Goal: Task Accomplishment & Management: Complete application form

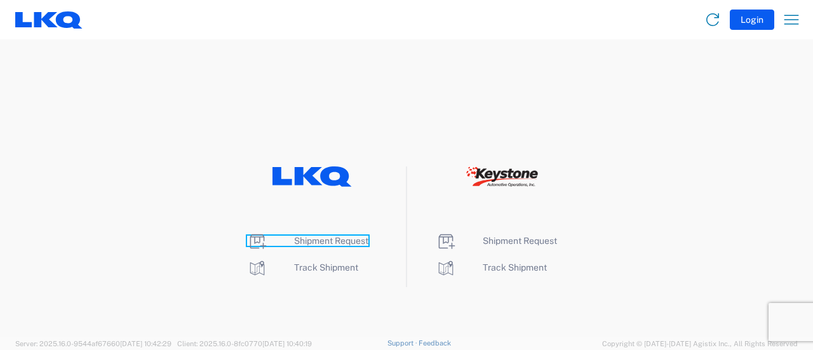
click at [333, 241] on span "Shipment Request" at bounding box center [331, 241] width 74 height 10
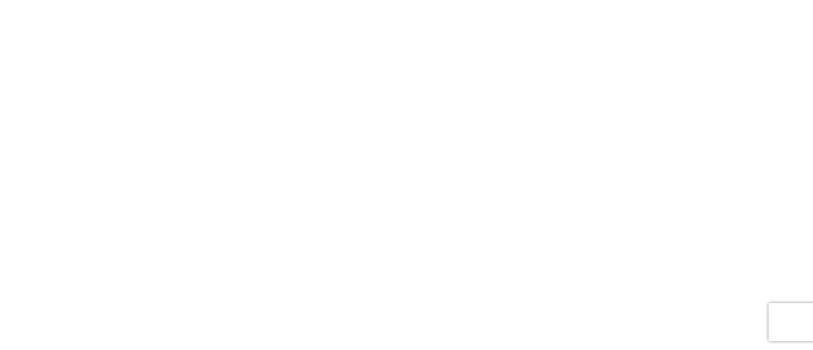
select select "FULL"
select select "LBS"
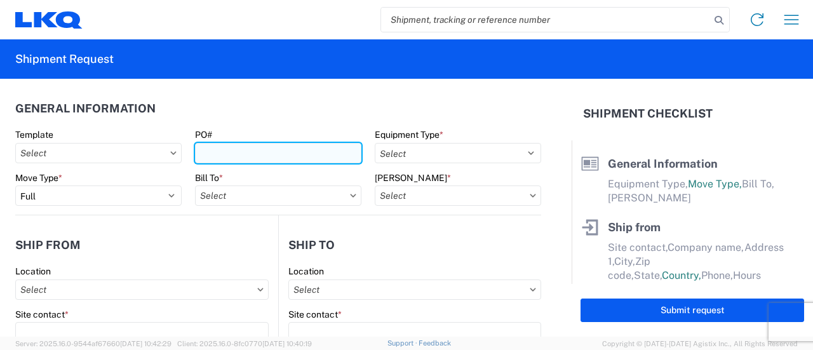
click at [235, 148] on input "PO#" at bounding box center [278, 153] width 166 height 20
type input "1117-1769 1"
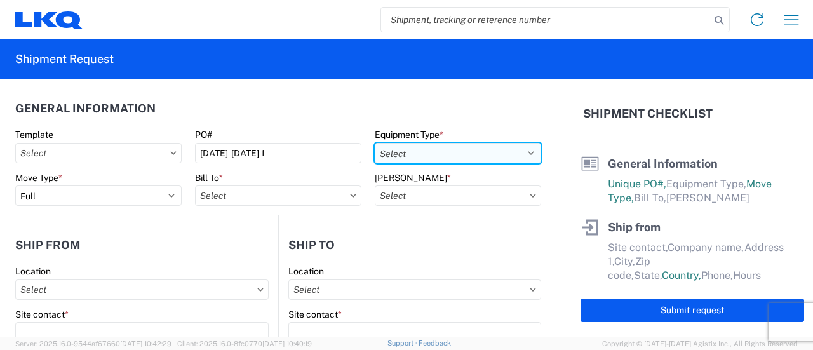
click at [518, 154] on select "Select 53’ Dry Van Flatbed Dropdeck (van) Lowboy (flatbed) Rail" at bounding box center [458, 153] width 166 height 20
select select "STDV"
click at [375, 143] on select "Select 53’ Dry Van Flatbed Dropdeck (van) Lowboy (flatbed) Rail" at bounding box center [458, 153] width 166 height 20
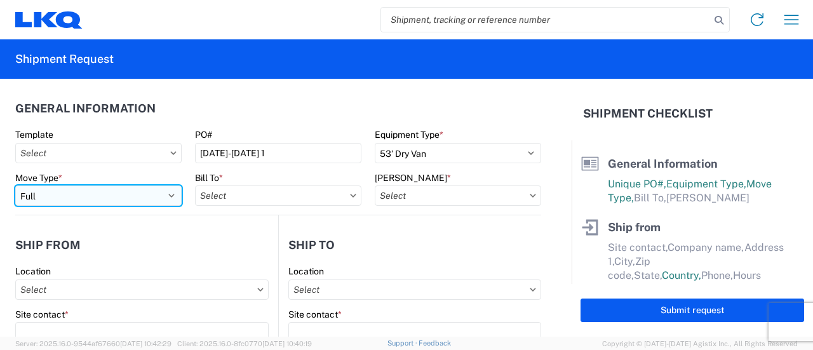
click at [171, 196] on select "Select Full Partial TL" at bounding box center [98, 195] width 166 height 20
select select "PARTIAL_TL"
click at [15, 185] on select "Select Full Partial TL" at bounding box center [98, 195] width 166 height 20
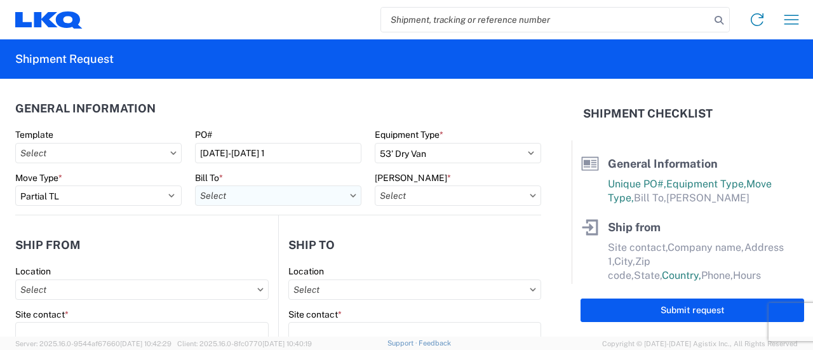
click at [251, 192] on input "Bill To *" at bounding box center [278, 195] width 166 height 20
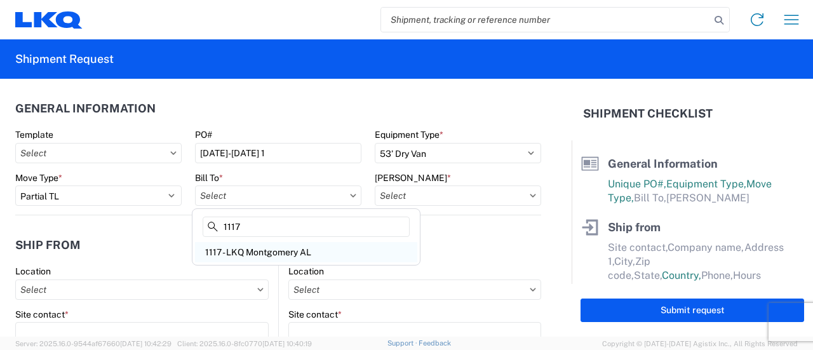
type input "1117"
click at [267, 248] on div "1117 - LKQ Montgomery AL" at bounding box center [306, 252] width 222 height 20
type input "1117 - LKQ Montgomery AL"
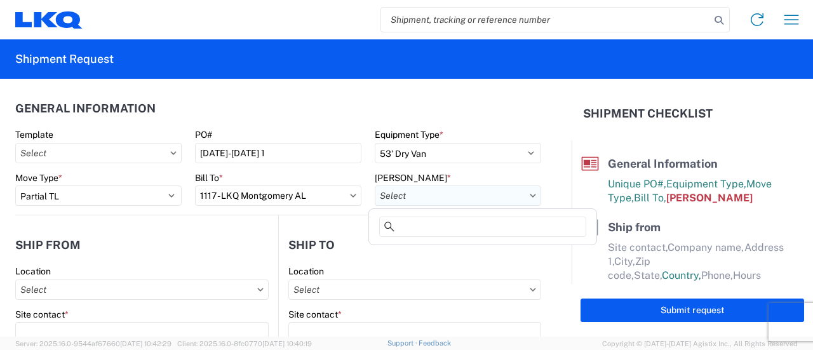
click at [516, 194] on input "Bill Code *" at bounding box center [458, 195] width 166 height 20
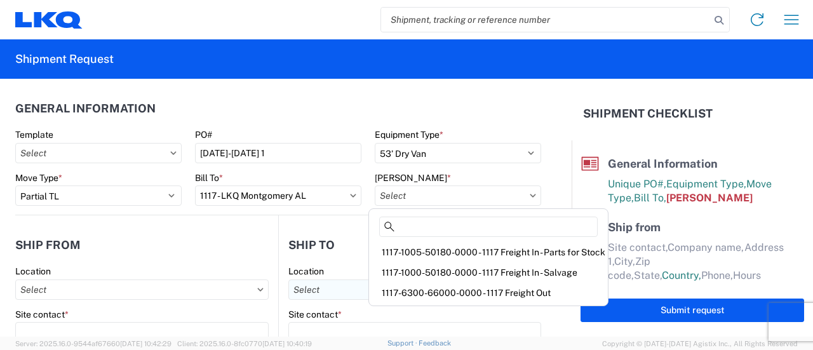
click at [471, 297] on div "1117-6300-66000-0000 - 1117 Freight Out" at bounding box center [489, 293] width 234 height 20
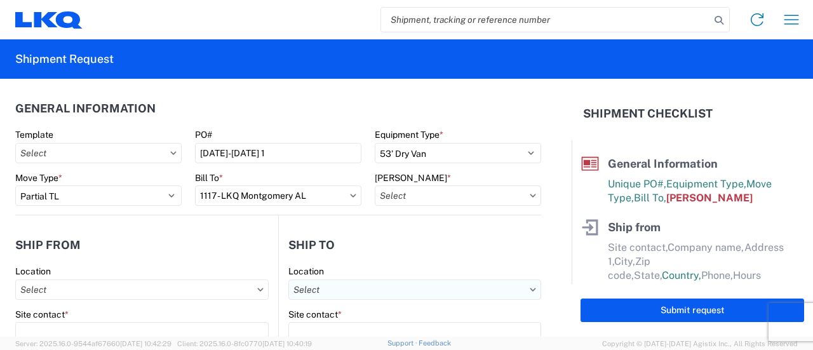
type input "1117-6300-66000-0000 - 1117 Freight Out"
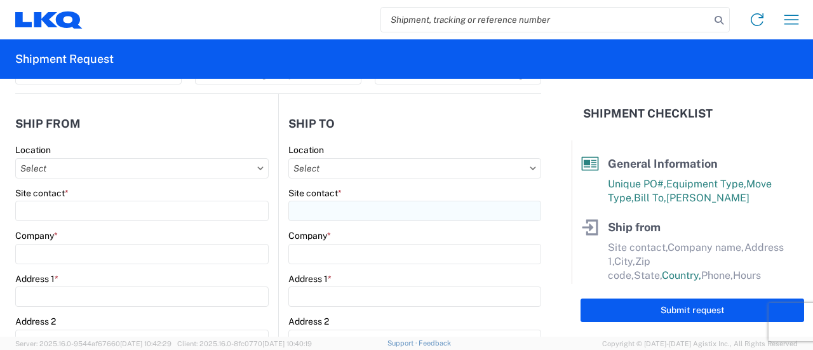
scroll to position [127, 0]
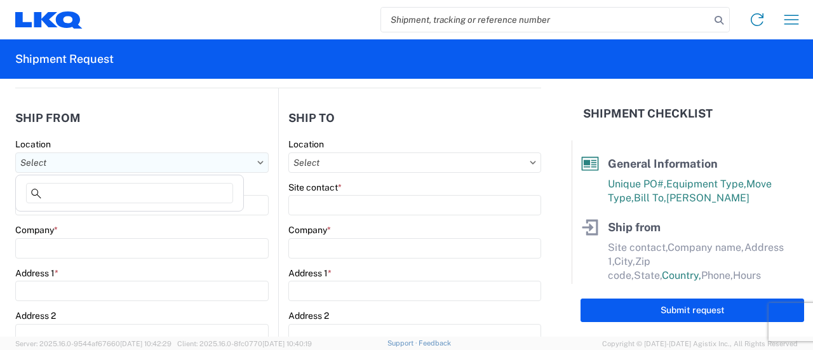
drag, startPoint x: 51, startPoint y: 159, endPoint x: 43, endPoint y: 168, distance: 11.7
click at [53, 157] on input "Location" at bounding box center [141, 162] width 253 height 20
type input "1117"
click at [82, 218] on div "1117 - LKQ Montgomery AL" at bounding box center [129, 218] width 222 height 20
type input "1117 - LKQ Montgomery AL"
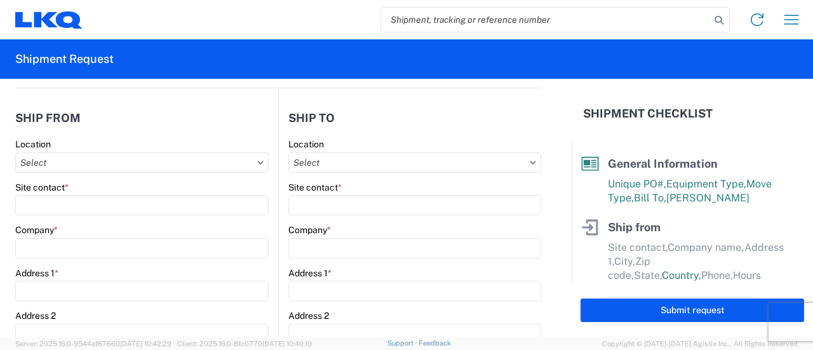
type input "LKQ Corporation"
type input "5112 Lower Wetumpka Rd"
type input "Montgomery"
type input "36110"
select select "AL"
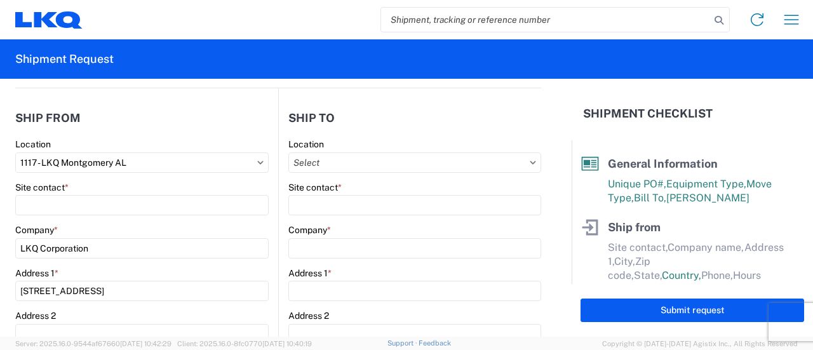
select select "US"
type input "334-260-8151"
type input "08:00"
type input "17:00"
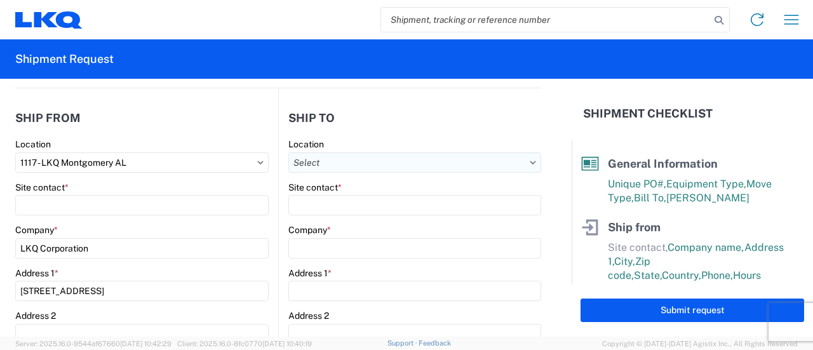
click at [378, 159] on input "Location" at bounding box center [414, 162] width 253 height 20
type input "1769"
click at [348, 219] on div "1769 - California Core" at bounding box center [397, 218] width 222 height 20
type input "1769 - California Core"
type input "LKQ Corporation"
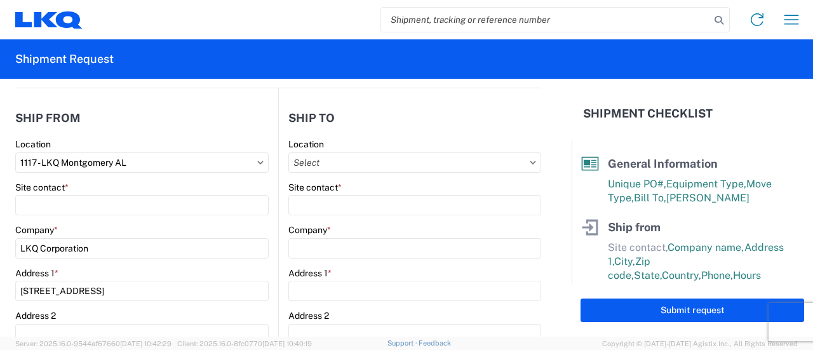
type input "405 S Wanamaker Ave"
type input "Ontario"
type input "91761"
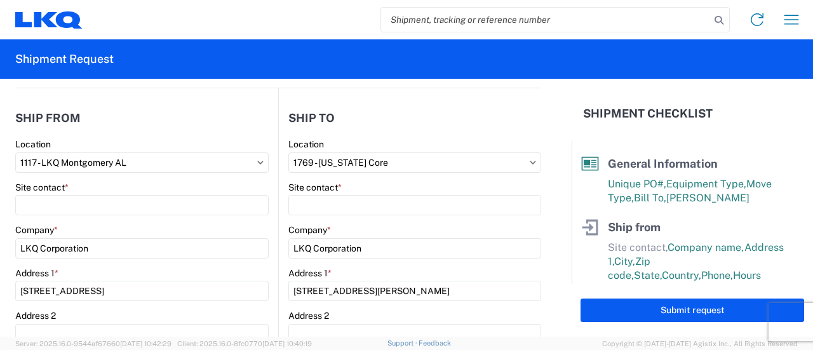
select select "US"
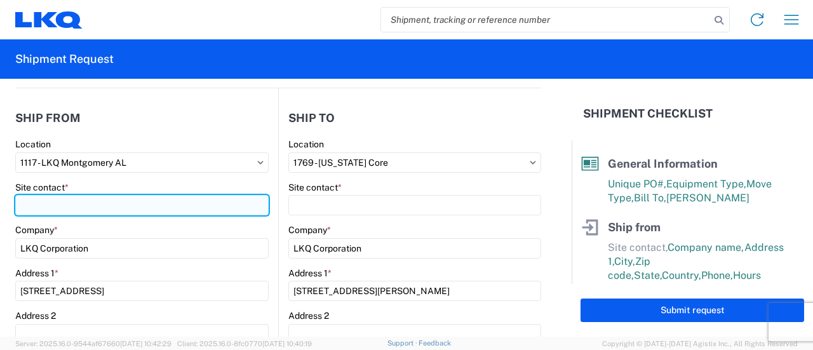
click at [74, 209] on input "Site contact *" at bounding box center [141, 205] width 253 height 20
type input "Derek"
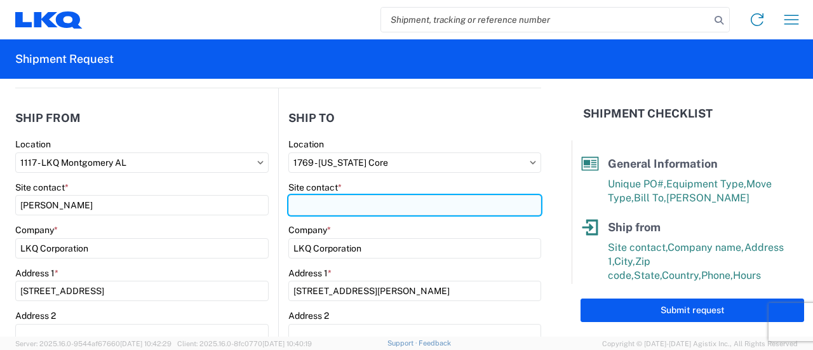
click at [323, 202] on input "Site contact *" at bounding box center [414, 205] width 253 height 20
type input "marc metzger"
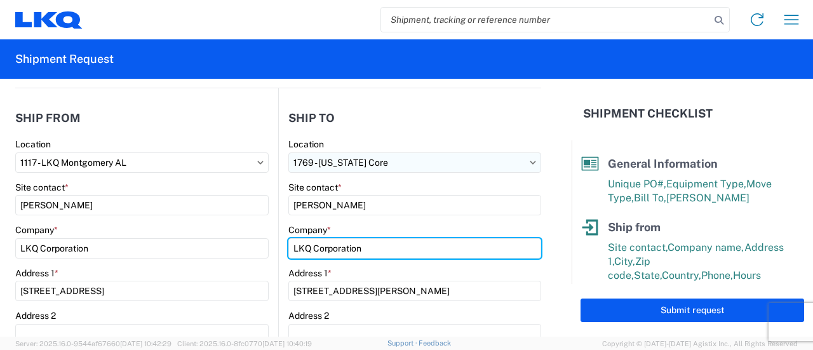
type input "LKQ CALIFORNIA CORE"
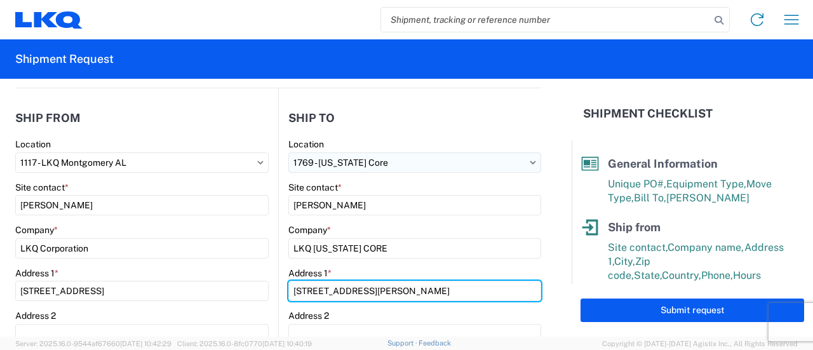
type input "405 S WANAMAKER AVE"
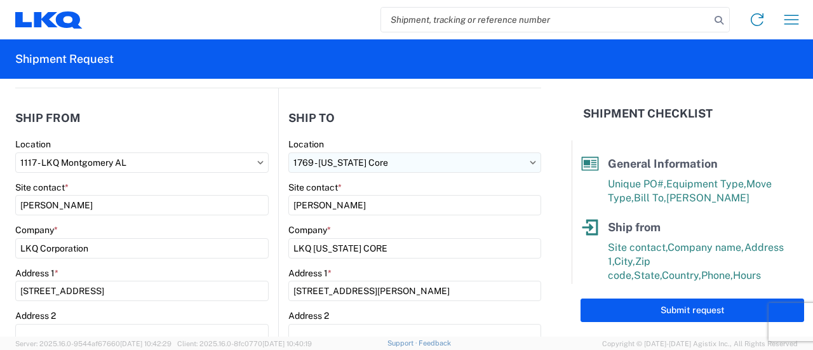
type input "ONTARIO"
type input "msmetzger@lkqcorp.com"
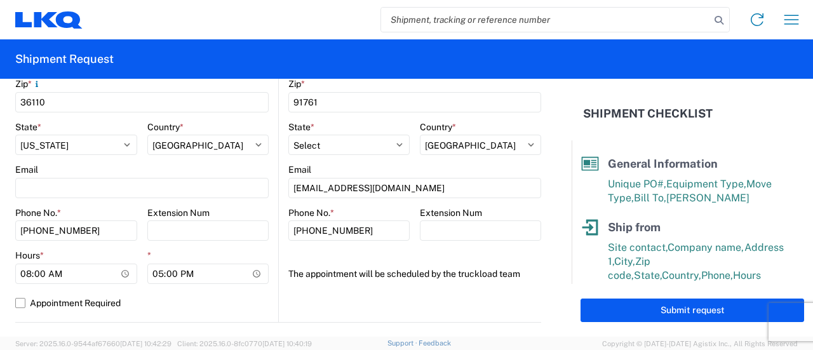
scroll to position [508, 0]
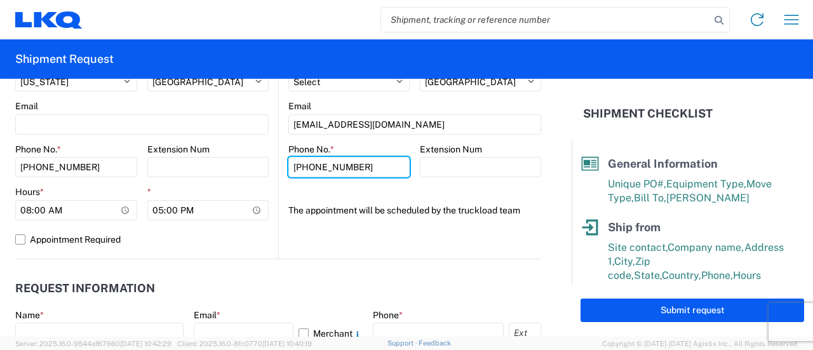
drag, startPoint x: 349, startPoint y: 167, endPoint x: 391, endPoint y: 229, distance: 74.5
click at [330, 169] on input "908-" at bounding box center [348, 167] width 121 height 20
type input "908-208-2658"
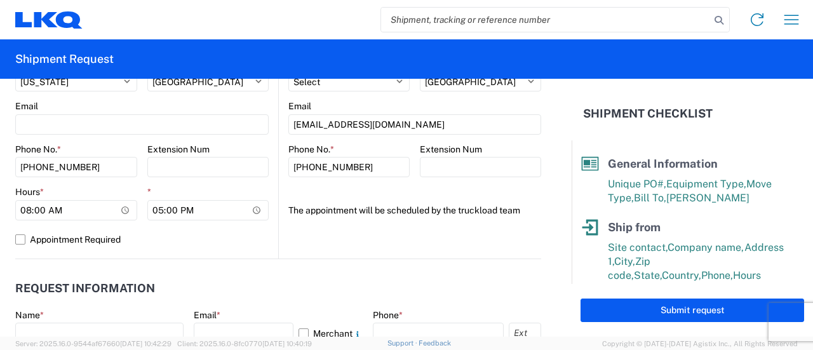
click at [304, 218] on label "The appointment will be scheduled by the truckload team" at bounding box center [404, 210] width 232 height 20
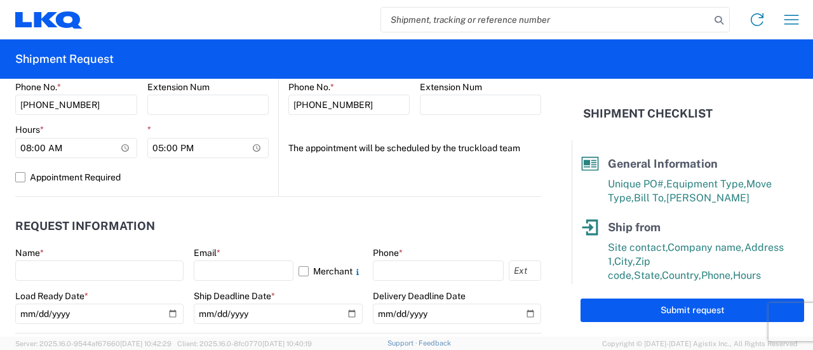
scroll to position [699, 0]
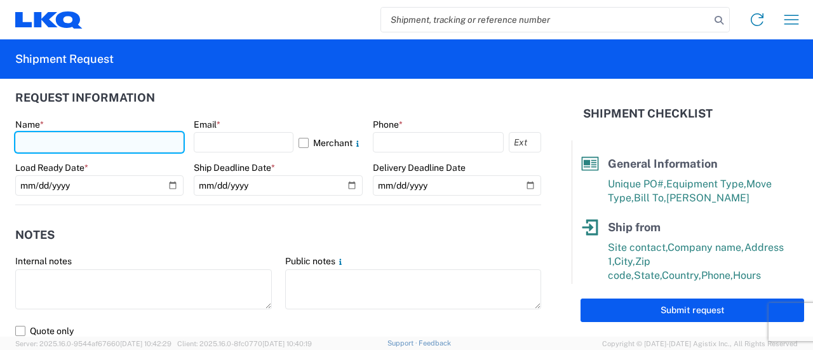
click at [58, 147] on input "text" at bounding box center [99, 142] width 168 height 20
type input "marc metzger"
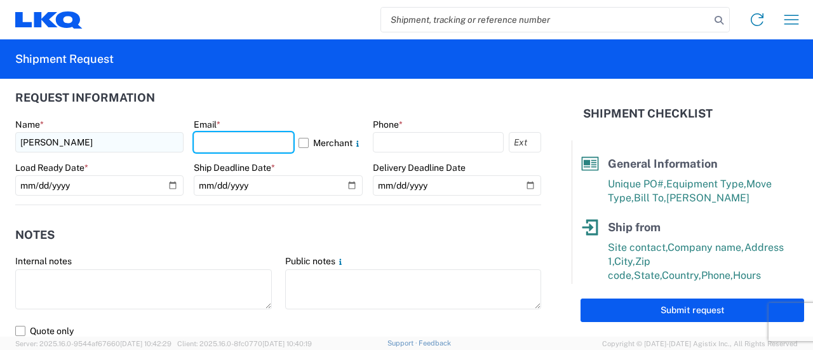
type input "msmetzger@lkqcorp.com"
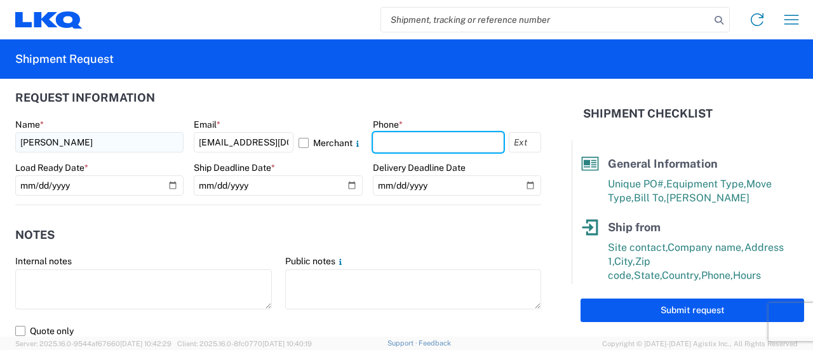
type input "9082082658"
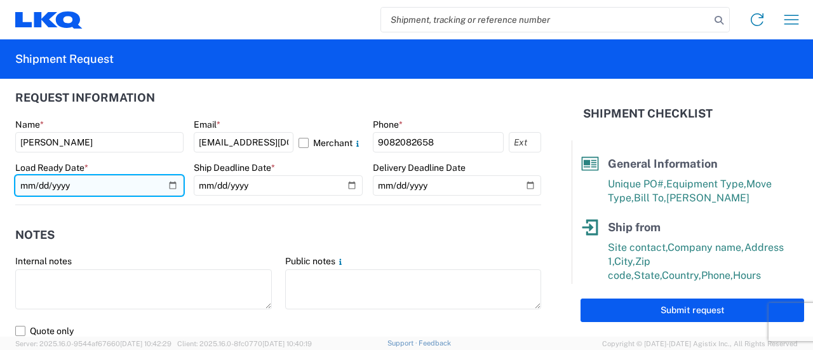
click at [173, 185] on input "date" at bounding box center [99, 185] width 168 height 20
type input "2025-08-14"
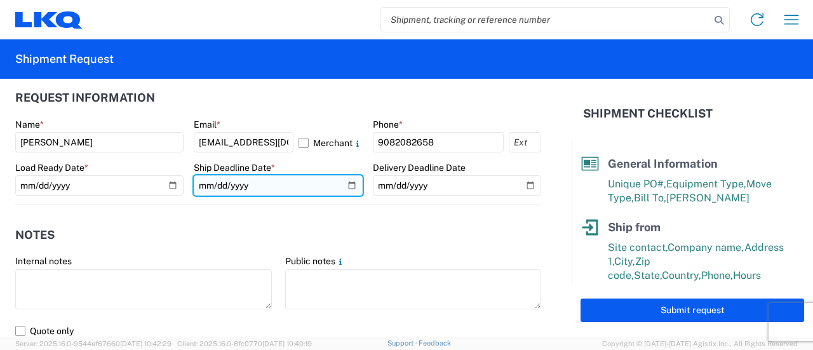
click at [345, 187] on input "date" at bounding box center [278, 185] width 168 height 20
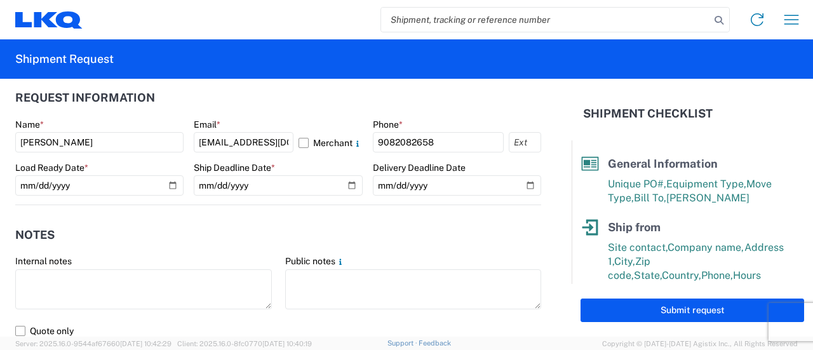
click at [301, 203] on agx-form-control-wrapper-v2 "Ship Deadline Date *" at bounding box center [278, 183] width 168 height 43
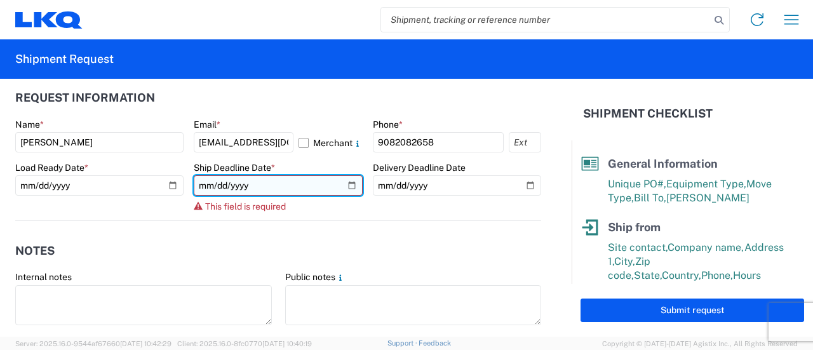
click at [347, 187] on input "date" at bounding box center [278, 185] width 168 height 20
type input "2025-08-14"
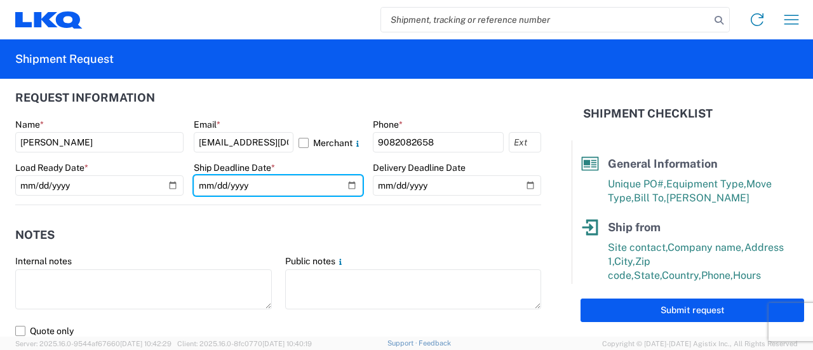
scroll to position [826, 0]
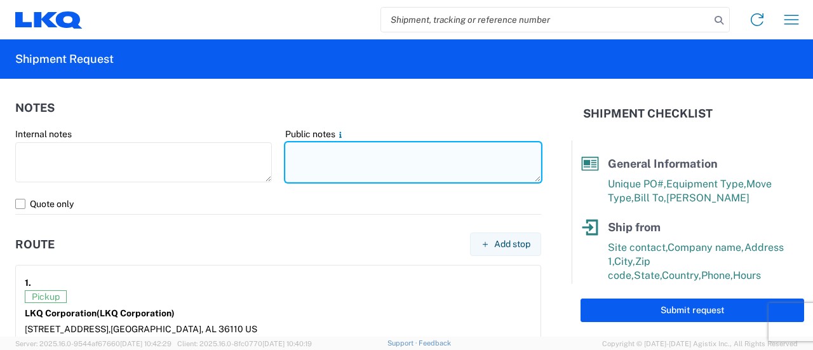
click at [333, 154] on textarea at bounding box center [413, 162] width 257 height 40
paste textarea "CLASS 9 UN3480 LI-ION BATTERY EMERGENCY # 800-494-9300 No Hazmat License Requir…"
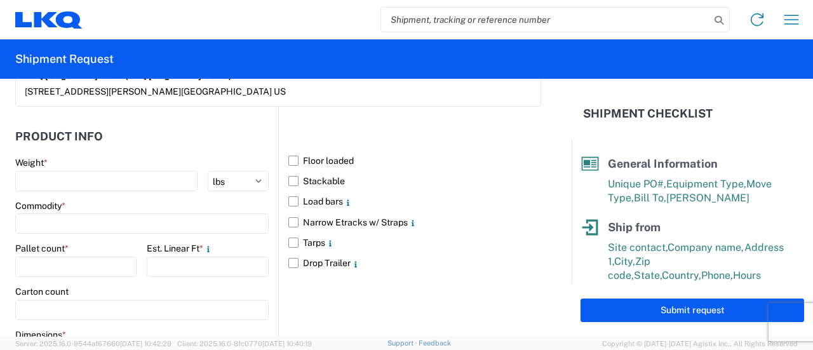
scroll to position [1143, 0]
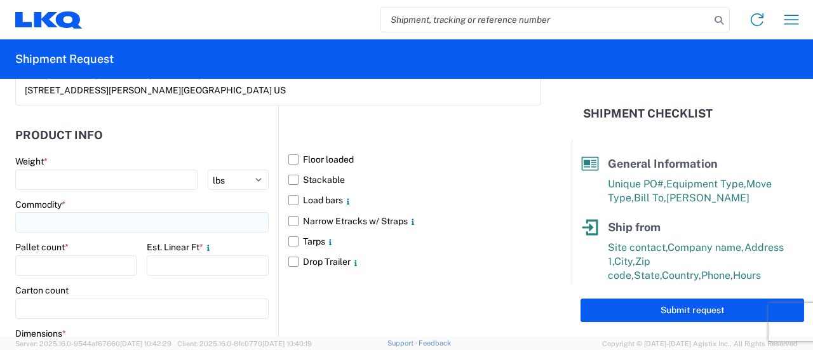
type textarea "CLASS 9 UN3480 LI-ION BATTERY EMERGENCY # 800-494-9300 No Hazmat License Requir…"
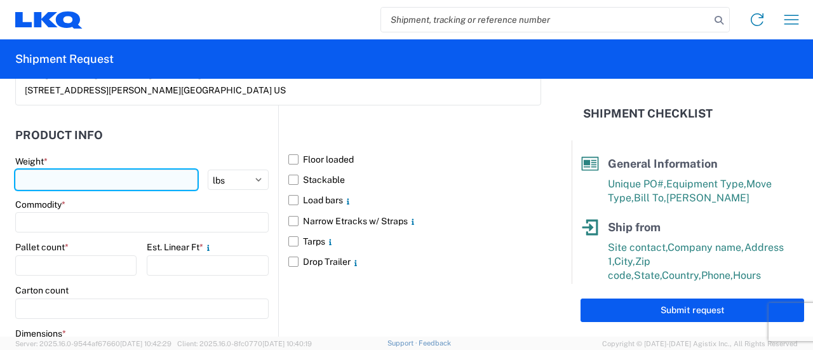
click at [51, 177] on input "number" at bounding box center [106, 180] width 182 height 20
type input "8944"
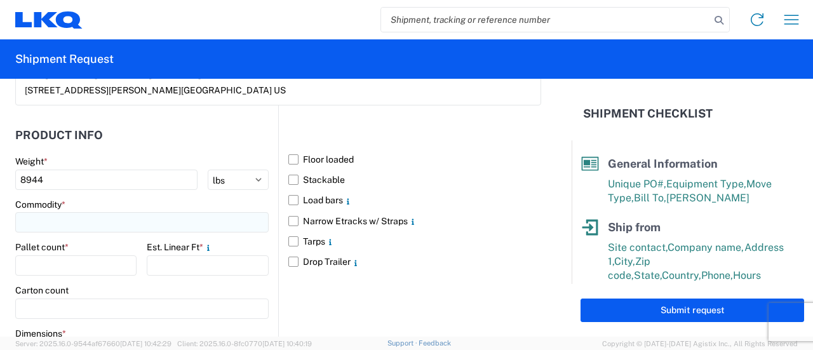
click at [72, 222] on input at bounding box center [141, 222] width 253 height 20
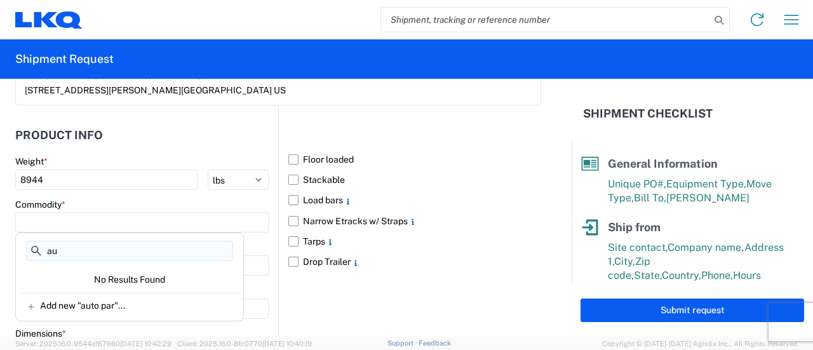
type input "a"
type input "d"
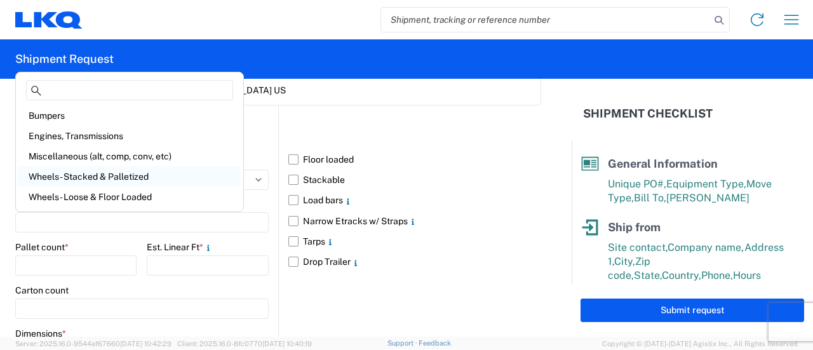
scroll to position [64, 0]
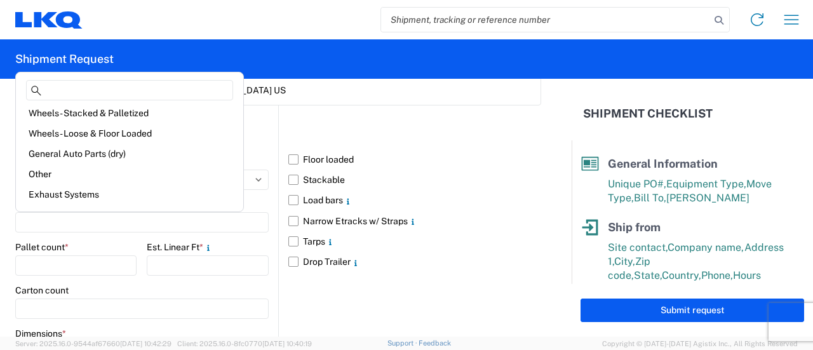
click at [74, 155] on div "General Auto Parts (dry)" at bounding box center [129, 154] width 222 height 20
type input "General Auto Parts (dry)"
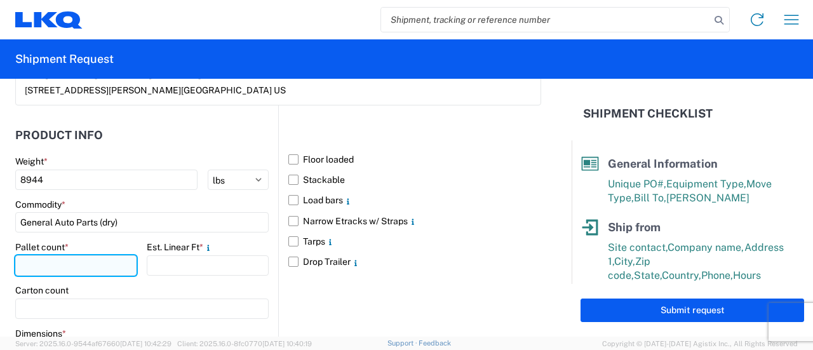
click at [56, 265] on input "number" at bounding box center [75, 265] width 121 height 20
type input "3"
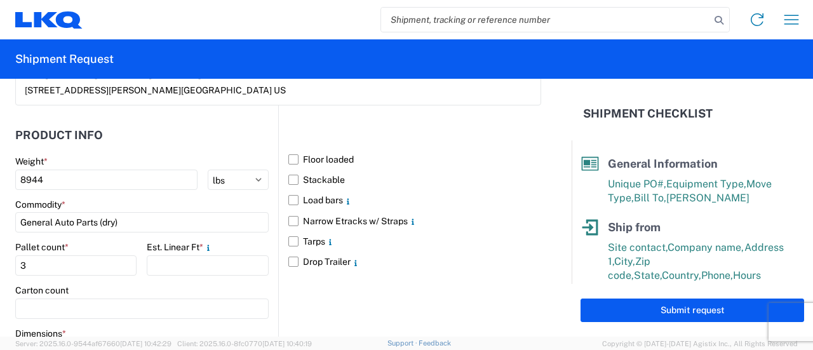
click at [177, 280] on agx-form-control-wrapper-v2 "Est. Linear Ft *" at bounding box center [207, 262] width 121 height 43
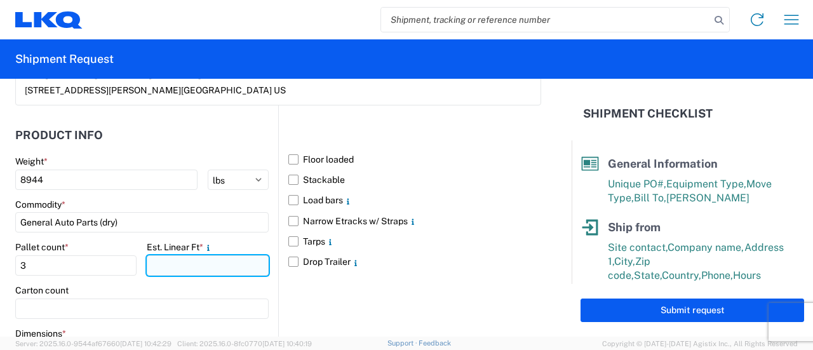
click at [165, 265] on input "number" at bounding box center [207, 265] width 121 height 20
type input "15"
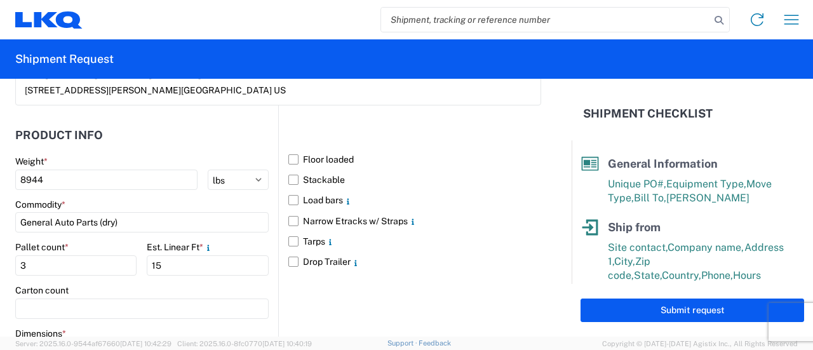
drag, startPoint x: 248, startPoint y: 286, endPoint x: 255, endPoint y: 281, distance: 8.1
click at [258, 280] on main "Weight * 8944 kgs lbs Commodity * General Auto Parts (dry) Pallet count * 3 Est…" at bounding box center [146, 296] width 263 height 280
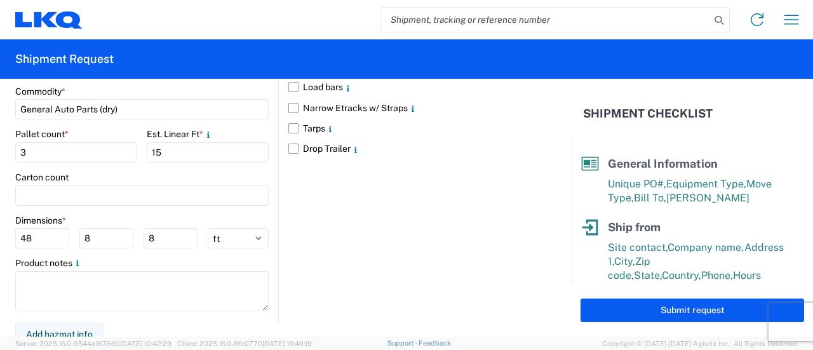
scroll to position [1261, 0]
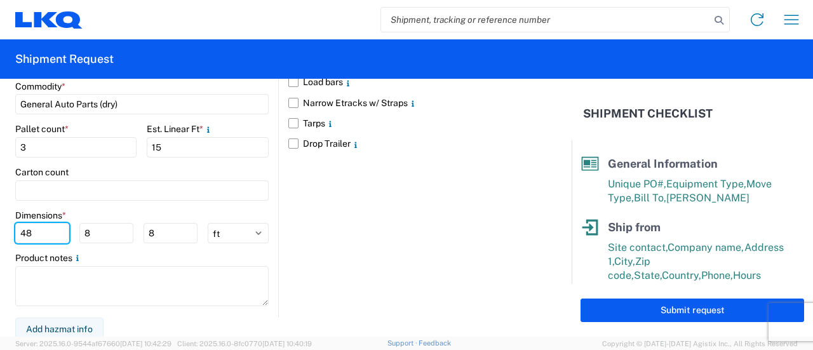
drag, startPoint x: 34, startPoint y: 231, endPoint x: 10, endPoint y: 224, distance: 24.3
click at [11, 224] on form "General Information Template PO# 1117-1769 1 Equipment Type * Select 53’ Dry Va…" at bounding box center [286, 208] width 572 height 258
type input "96"
drag, startPoint x: 90, startPoint y: 230, endPoint x: 61, endPoint y: 229, distance: 29.2
click at [61, 229] on div "96 8 8" at bounding box center [106, 233] width 182 height 20
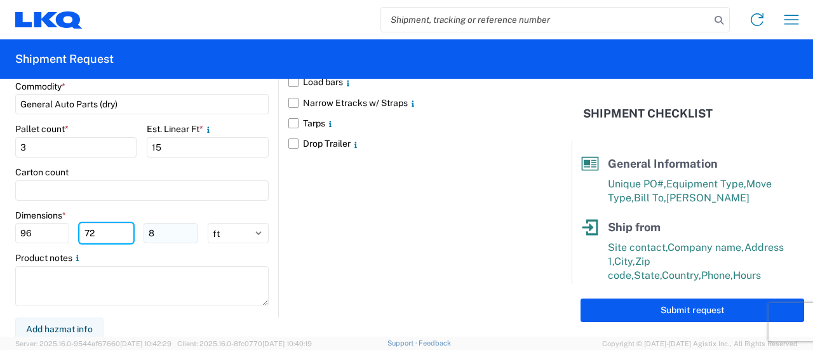
type input "72"
drag, startPoint x: 159, startPoint y: 229, endPoint x: 127, endPoint y: 229, distance: 31.8
click at [127, 229] on div "96 72 8" at bounding box center [106, 233] width 182 height 20
type input "20"
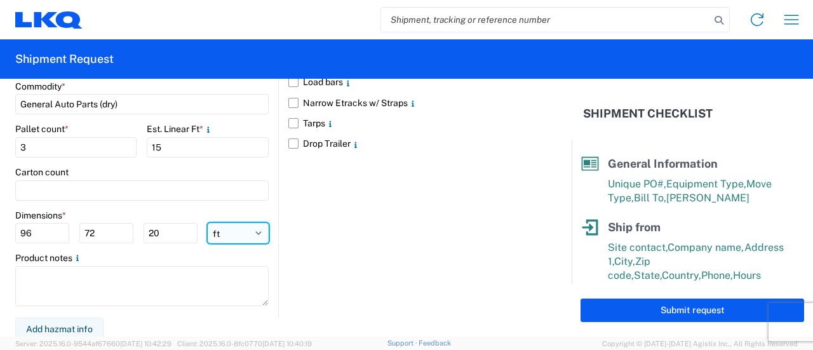
click at [255, 227] on select "ft in cm" at bounding box center [238, 233] width 61 height 20
select select "IN"
click at [208, 223] on select "ft in cm" at bounding box center [238, 233] width 61 height 20
type input "1152"
type input "864"
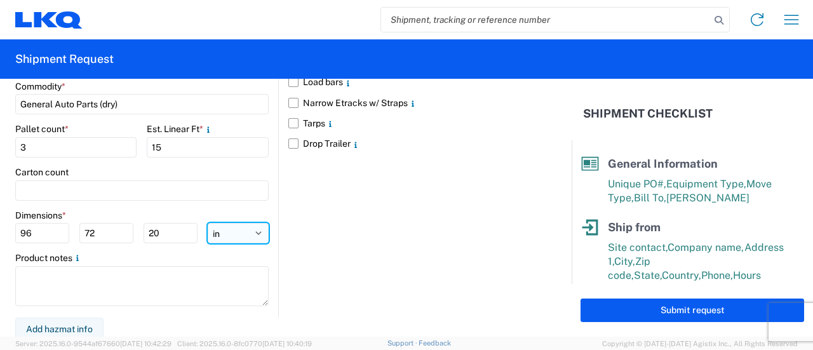
type input "240"
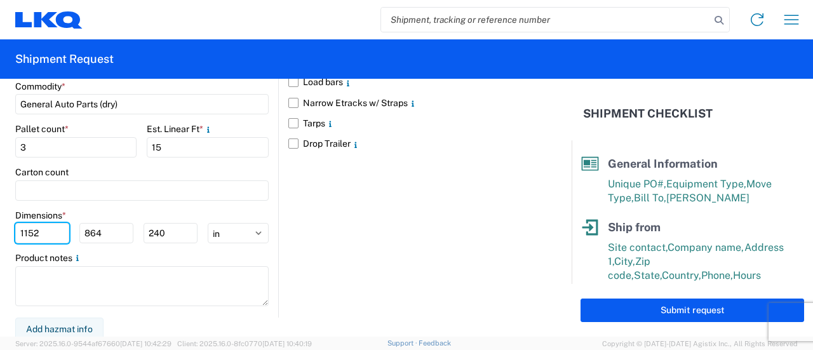
drag, startPoint x: 44, startPoint y: 229, endPoint x: 0, endPoint y: 226, distance: 44.5
click at [0, 227] on form "General Information Template PO# 1117-1769 1 Equipment Type * Select 53’ Dry Va…" at bounding box center [286, 208] width 572 height 258
type input "96"
click at [110, 232] on input "864" at bounding box center [106, 233] width 54 height 20
type input "8"
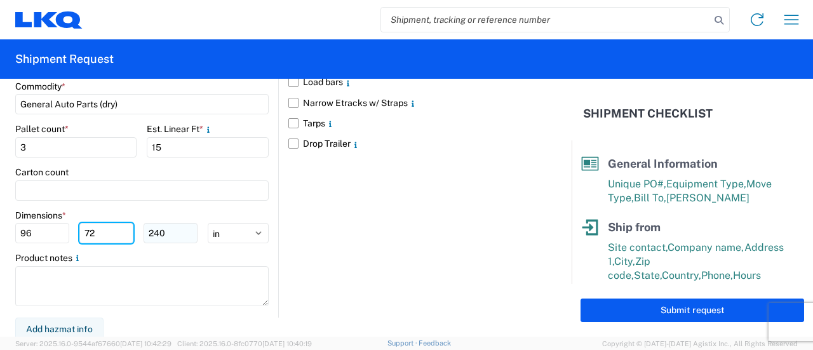
type input "72"
click at [164, 229] on input "240" at bounding box center [171, 233] width 54 height 20
type input "2"
type input "20"
click at [373, 248] on div "Floor loaded Stackable Load bars Narrow Etracks w/ Straps Tarps Drop Trailer" at bounding box center [409, 152] width 263 height 330
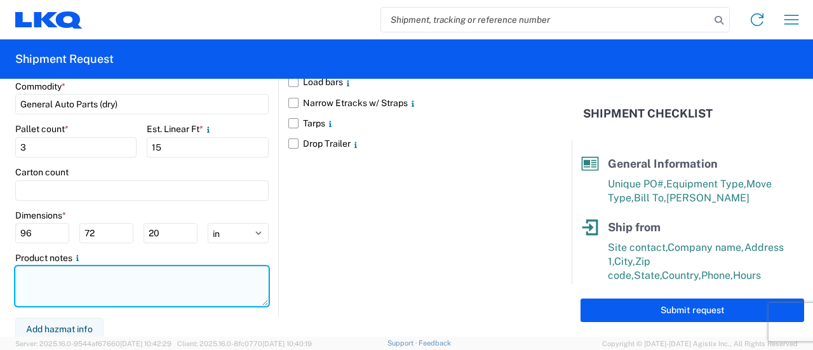
click at [44, 278] on textarea at bounding box center [141, 286] width 253 height 40
paste textarea "CLASS 9 UN3480 LI-ION BATTERY EMERGENCY # 800-494-9300 No Hazmat License Requir…"
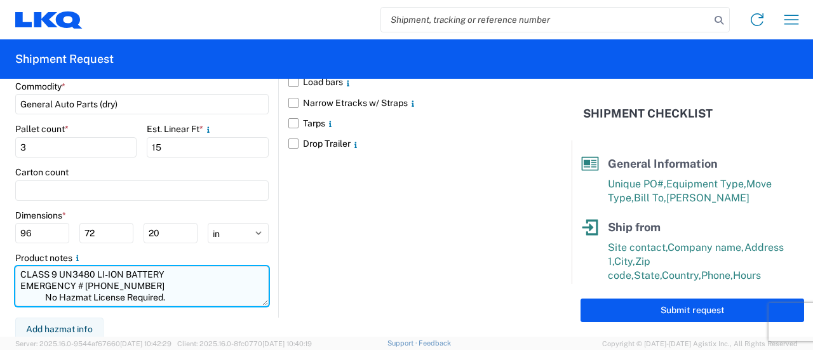
scroll to position [9, 0]
type textarea "CLASS 9 UN3480 LI-ION BATTERY EMERGENCY # 800-494-9300 No Hazmat License Requir…"
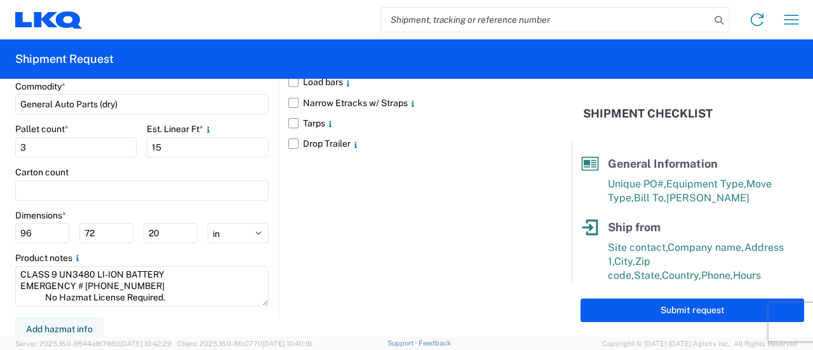
click at [375, 258] on div "Floor loaded Stackable Load bars Narrow Etracks w/ Straps Tarps Drop Trailer" at bounding box center [409, 152] width 263 height 330
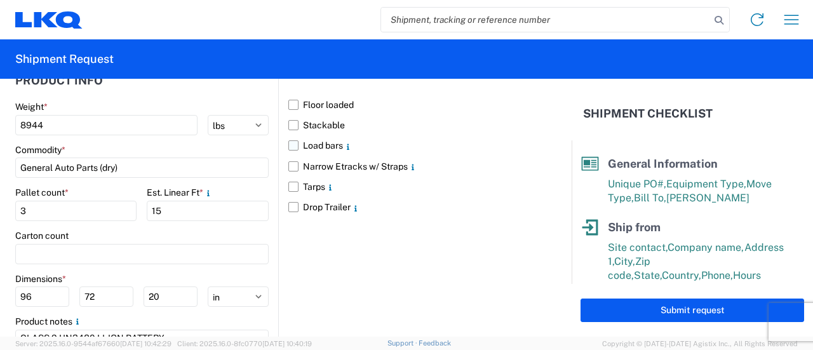
scroll to position [1261, 0]
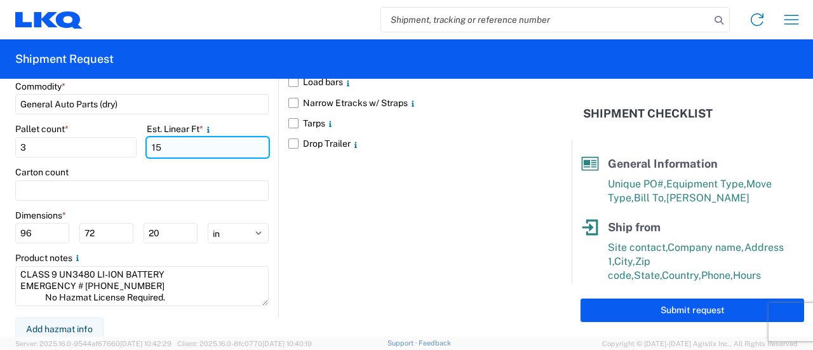
click at [157, 145] on input "15" at bounding box center [207, 147] width 121 height 20
type input "18"
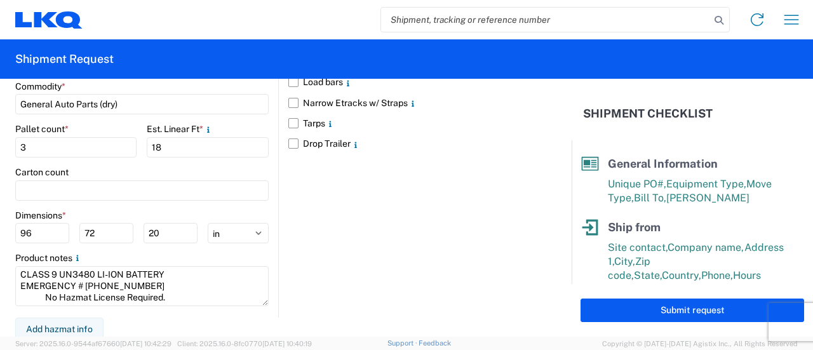
click at [370, 258] on div "Floor loaded Stackable Load bars Narrow Etracks w/ Straps Tarps Drop Trailer" at bounding box center [409, 152] width 263 height 330
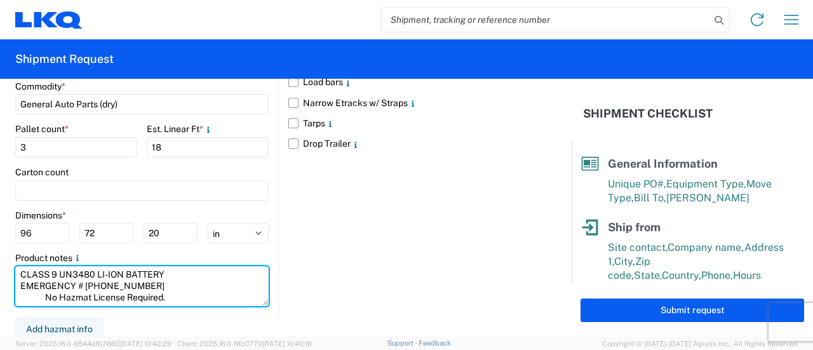
scroll to position [0, 0]
drag, startPoint x: 172, startPoint y: 288, endPoint x: 3, endPoint y: 262, distance: 171.4
click at [3, 262] on form "General Information Template PO# 1117-1769 1 Equipment Type * Select 53’ Dry Va…" at bounding box center [286, 208] width 572 height 258
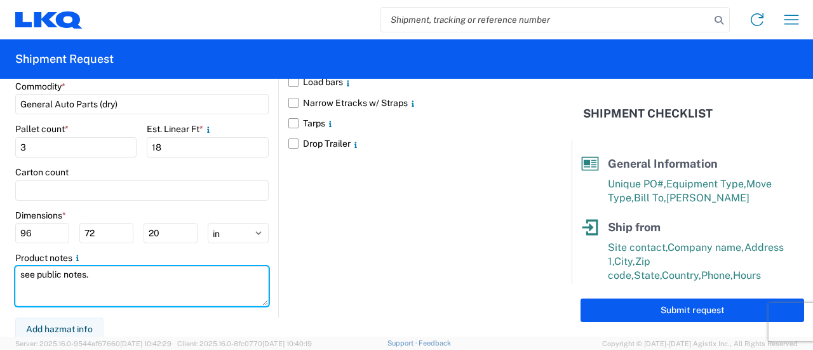
type textarea "see public notes."
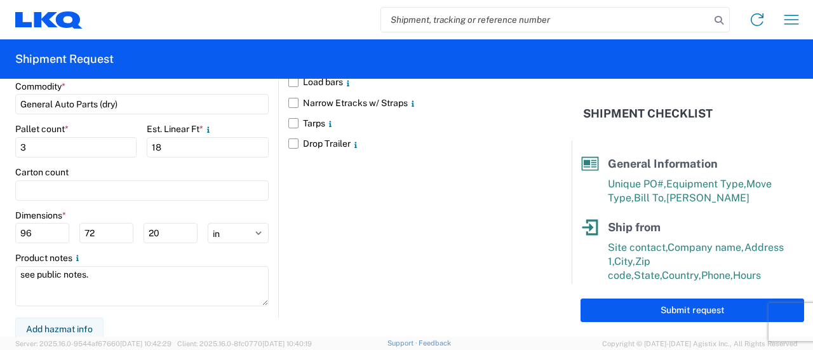
click at [488, 288] on div "Floor loaded Stackable Load bars Narrow Etracks w/ Straps Tarps Drop Trailer" at bounding box center [409, 152] width 263 height 330
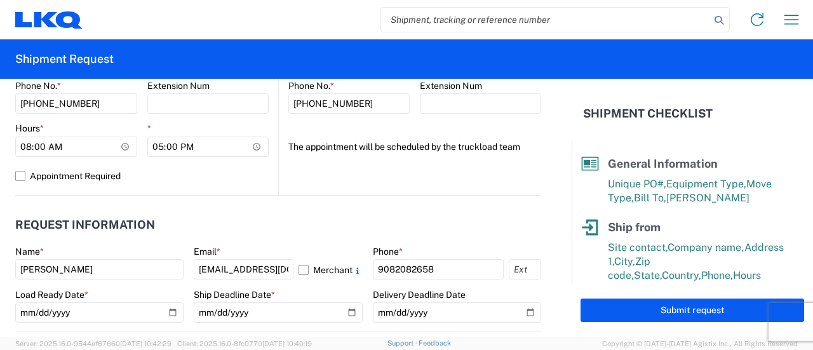
scroll to position [762, 0]
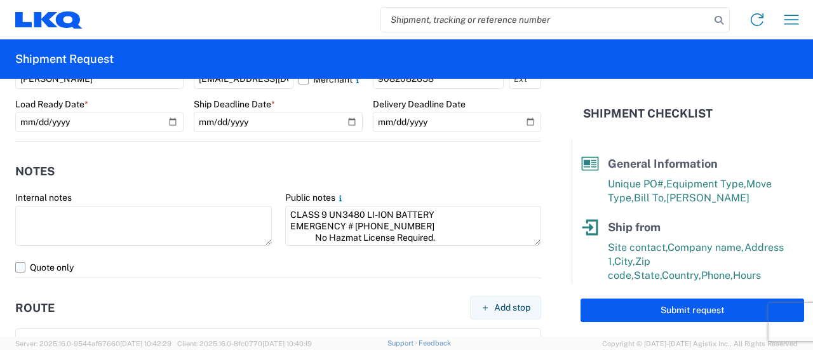
click at [22, 269] on label "Quote only" at bounding box center [278, 267] width 526 height 20
click at [0, 0] on input "Quote only" at bounding box center [0, 0] width 0 height 0
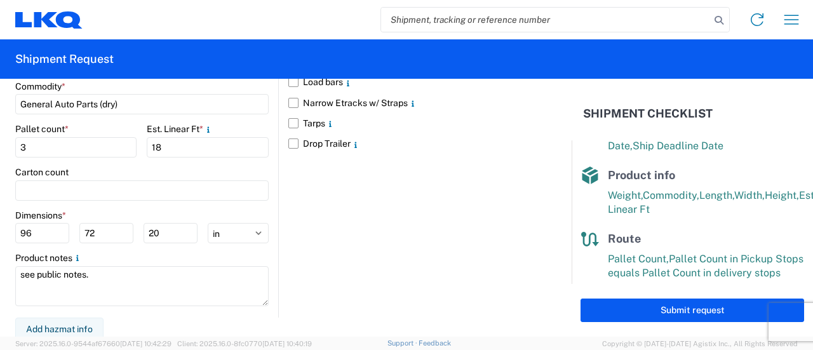
scroll to position [279, 0]
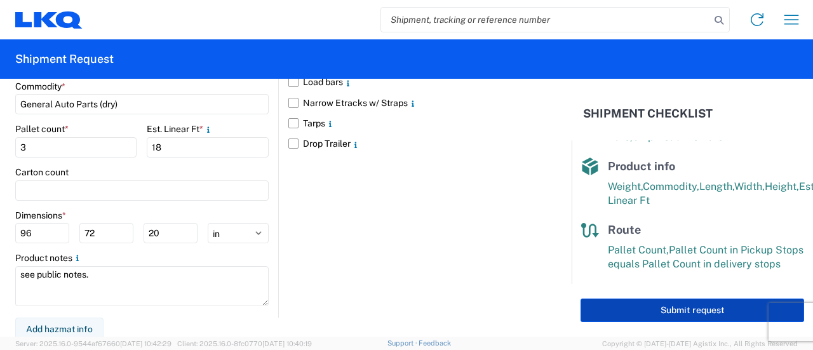
click at [640, 309] on button "Submit request" at bounding box center [692, 309] width 224 height 23
select select "US"
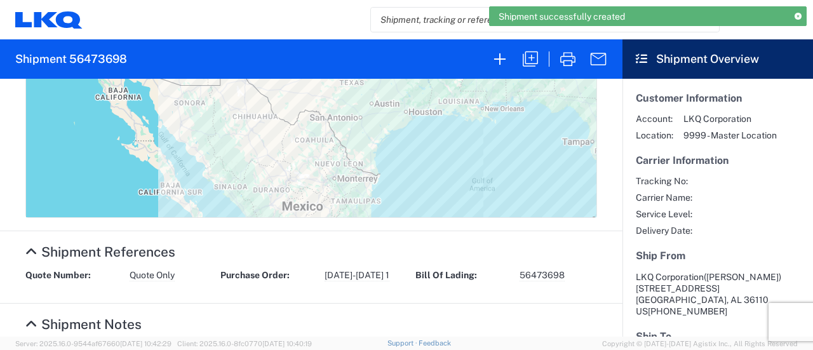
scroll to position [635, 0]
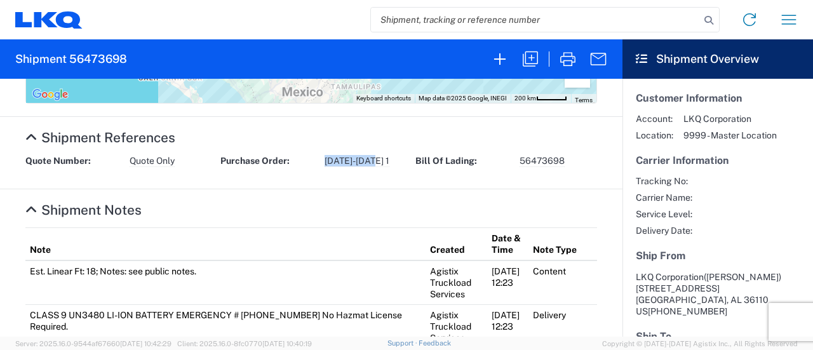
drag, startPoint x: 371, startPoint y: 165, endPoint x: 314, endPoint y: 153, distance: 58.4
click at [314, 153] on agx-collapsable-section "Shipment References Quote Number: Quote Only Purchase Order: 1117-1769 1 Bill O…" at bounding box center [311, 153] width 622 height 72
copy div "1117-1769 1"
click at [311, 185] on agx-collapsable-section "Shipment References Quote Number: Quote Only Purchase Order: 1117-1769 1 Bill O…" at bounding box center [311, 153] width 622 height 72
click at [302, 175] on agx-collapsable-section "Shipment References Quote Number: Quote Only Purchase Order: 1117-1769 1 Bill O…" at bounding box center [311, 153] width 622 height 72
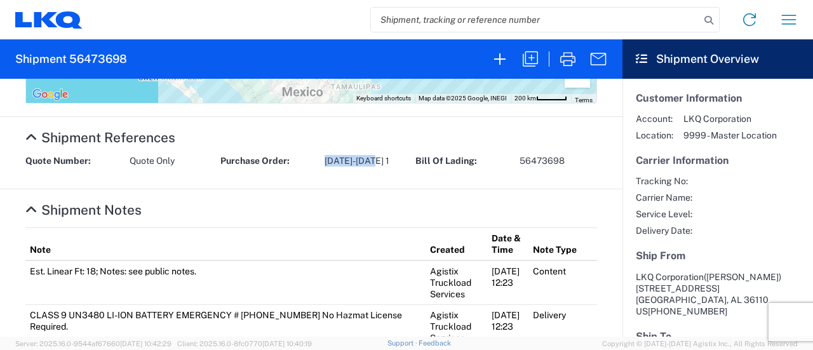
drag, startPoint x: 372, startPoint y: 164, endPoint x: 316, endPoint y: 167, distance: 55.9
click at [319, 167] on div "Quote Number: Quote Only Purchase Order: 1117-1769 1 Bill Of Lading: 56473698" at bounding box center [311, 165] width 585 height 21
copy span "1117-1769 1"
